Goal: Contribute content: Add original content to the website for others to see

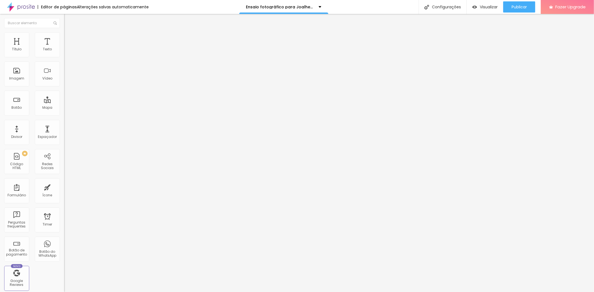
click at [64, 48] on span "Trocar imagem" at bounding box center [79, 45] width 30 height 5
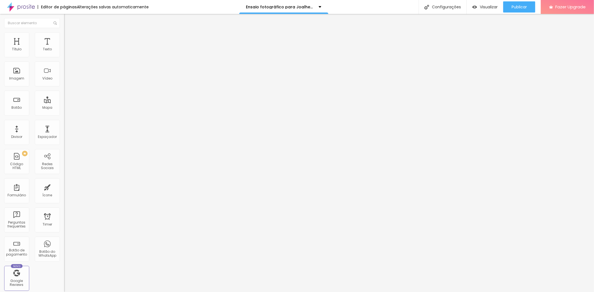
click at [64, 47] on div "Trocar imagem" at bounding box center [96, 45] width 64 height 4
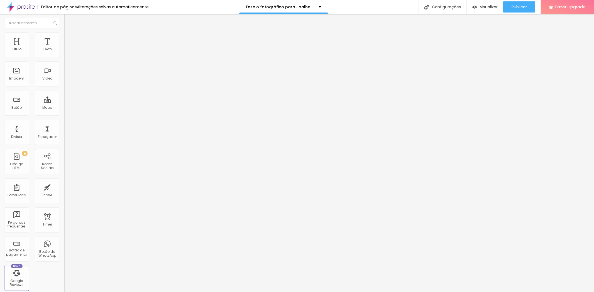
click at [64, 48] on span "Trocar imagem" at bounding box center [79, 45] width 30 height 5
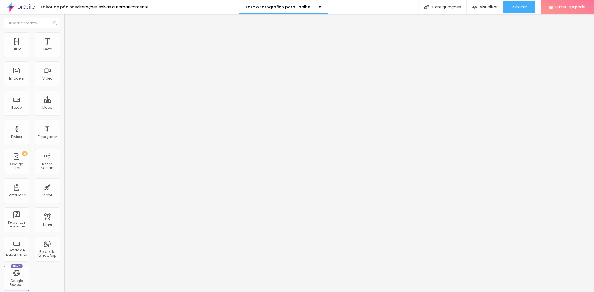
click at [64, 53] on span "Titulo 2" at bounding box center [73, 49] width 18 height 7
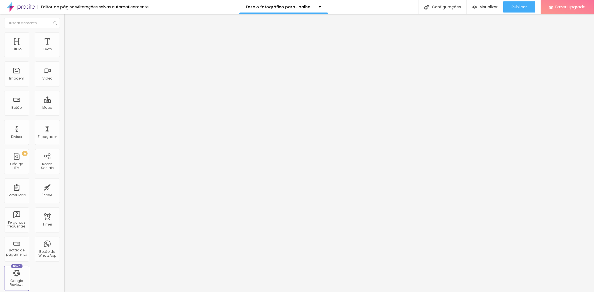
click at [64, 58] on span "Titulo 3" at bounding box center [72, 54] width 16 height 6
click at [69, 58] on span "Titulo 3" at bounding box center [77, 55] width 16 height 6
type input "1.8"
type input "6.2"
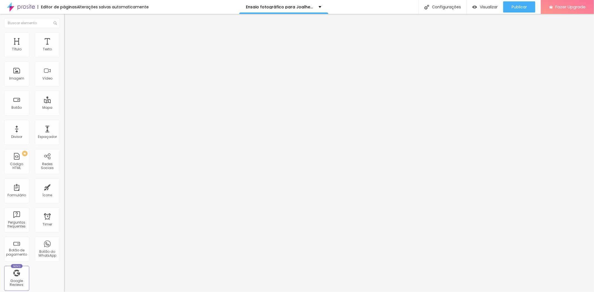
type input "6.2"
type input "7.8"
type input "8.4"
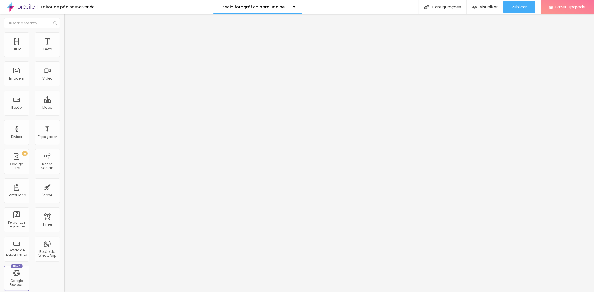
type input "8.2"
type input "7.4"
type input "6.9"
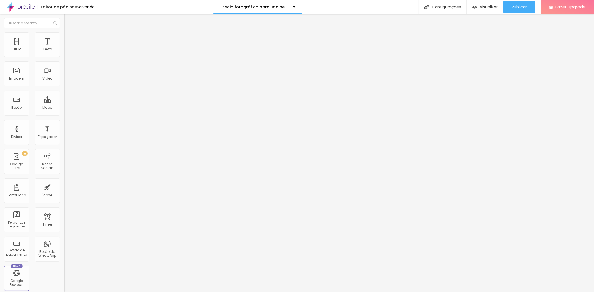
type input "6.9"
type input "5.6"
type input "5.4"
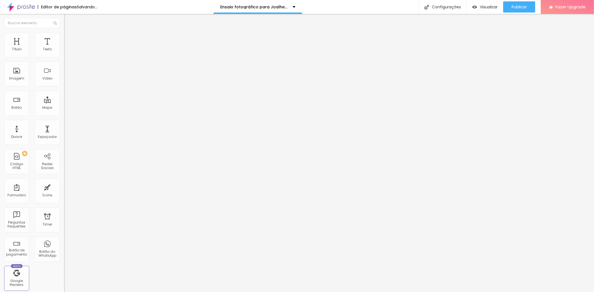
type input "5.2"
type input "4.9"
type input "4.7"
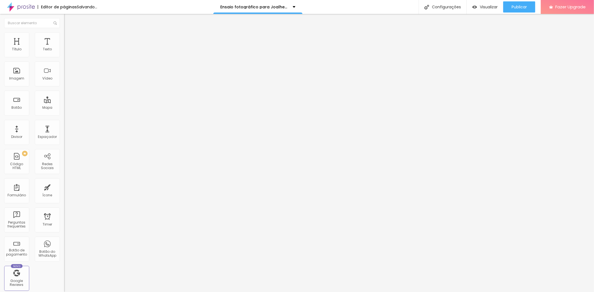
type input "4.7"
type input "4.1"
type input "4"
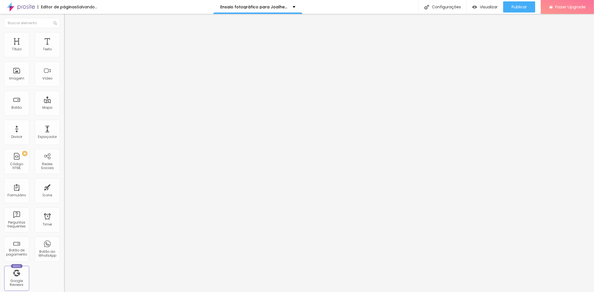
type input "3.8"
type input "3.4"
type input "3.2"
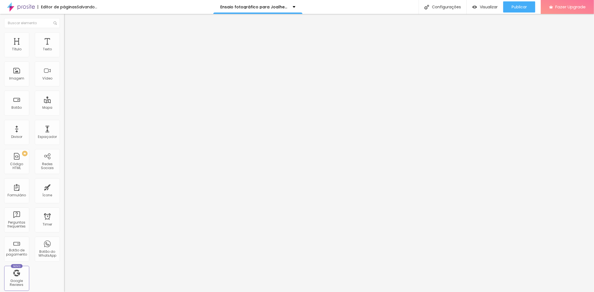
type input "3.2"
type input "2.9"
type input "2.5"
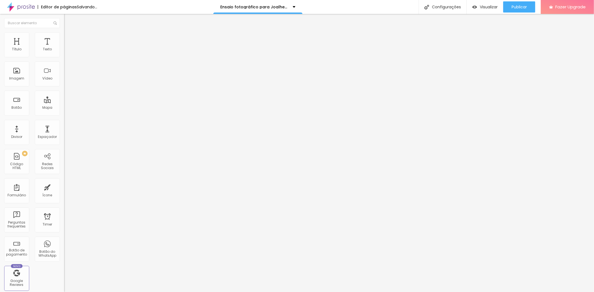
type input "2.3"
type input "2.1"
type input "2"
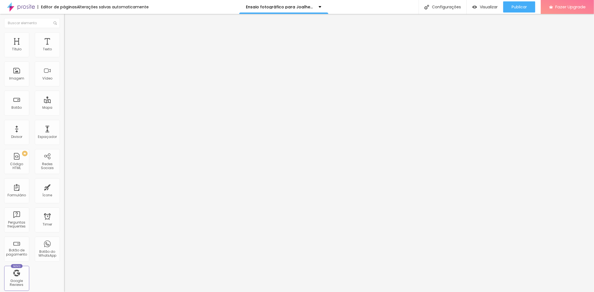
type input "2"
type input "2.3"
type input "2.5"
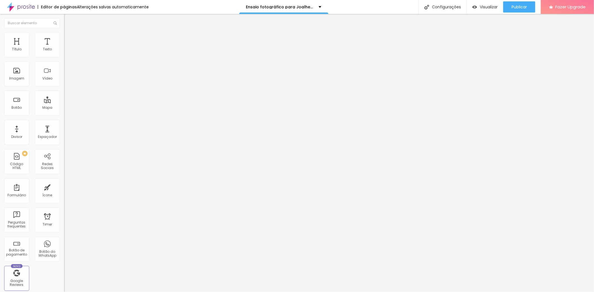
type input "2.7"
type input "2.9"
drag, startPoint x: 13, startPoint y: 128, endPoint x: 18, endPoint y: 130, distance: 5.6
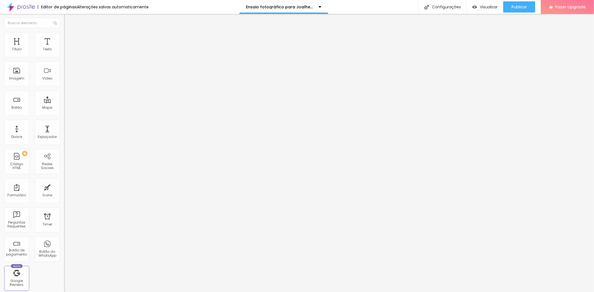
type input "2.9"
click at [64, 211] on input "range" at bounding box center [82, 213] width 36 height 4
type input "98"
type input "80"
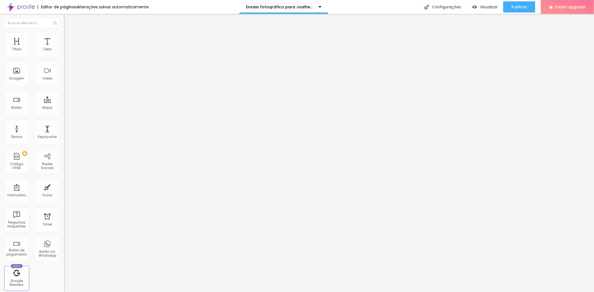
type input "80"
type input "78"
type input "77"
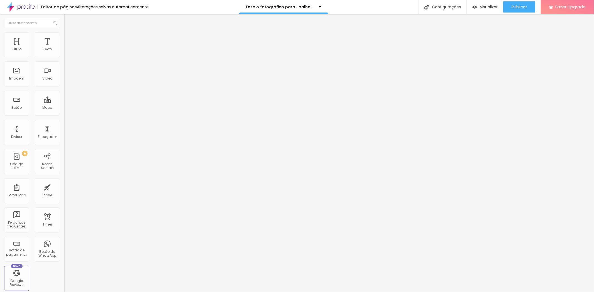
type input "75"
type input "74"
drag, startPoint x: 47, startPoint y: 116, endPoint x: 37, endPoint y: 116, distance: 9.7
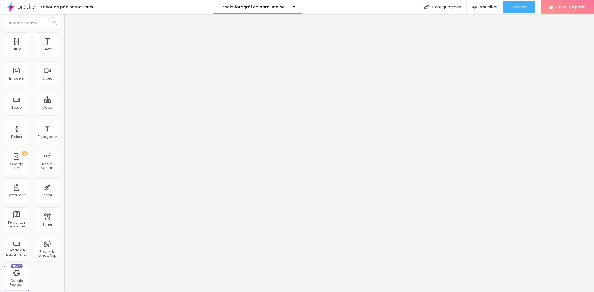
type input "74"
click at [64, 133] on input "range" at bounding box center [82, 135] width 36 height 4
click at [64, 48] on span "Trocar imagem" at bounding box center [79, 45] width 30 height 5
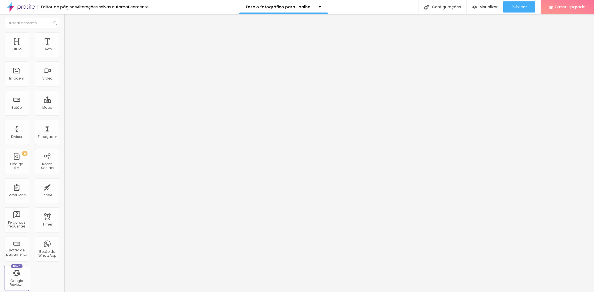
click at [64, 48] on span "Trocar imagem" at bounding box center [79, 45] width 30 height 5
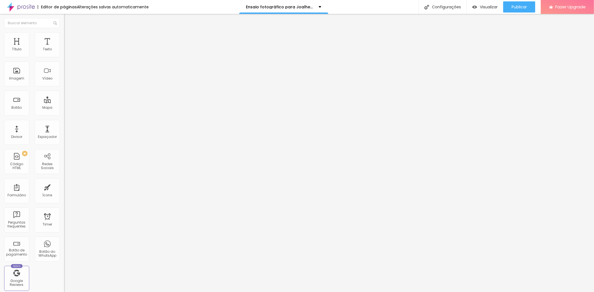
click at [64, 48] on span "Trocar imagem" at bounding box center [79, 45] width 30 height 5
